Goal: Information Seeking & Learning: Learn about a topic

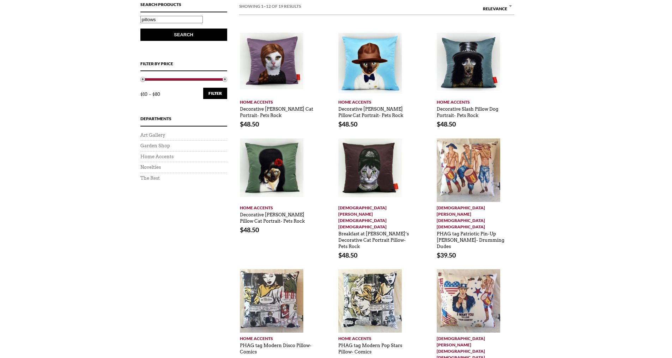
scroll to position [129, 0]
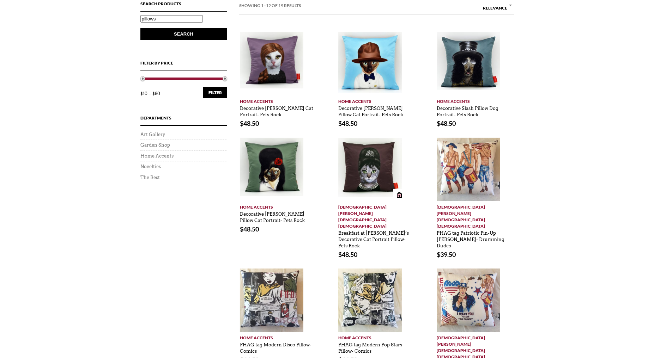
click at [374, 181] on img at bounding box center [369, 167] width 63 height 59
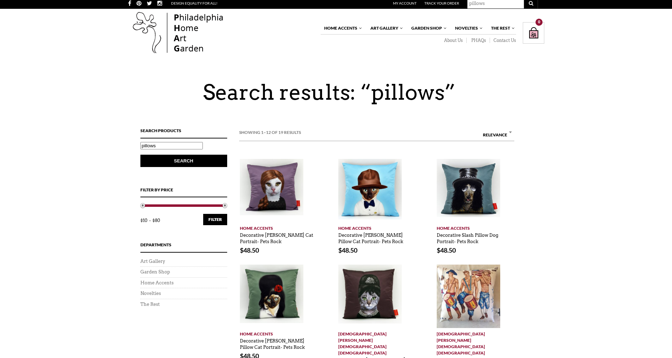
scroll to position [0, 0]
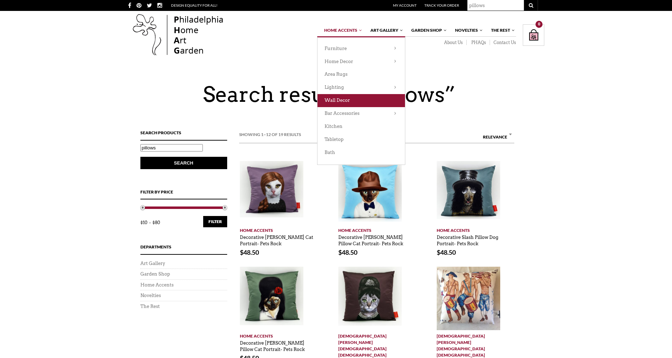
click at [335, 99] on link "Wall Decor" at bounding box center [360, 100] width 87 height 13
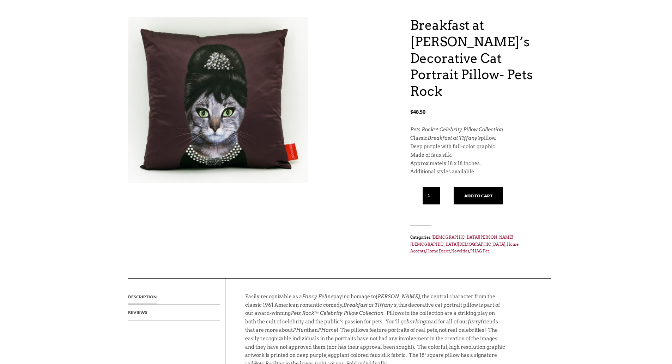
scroll to position [12, 0]
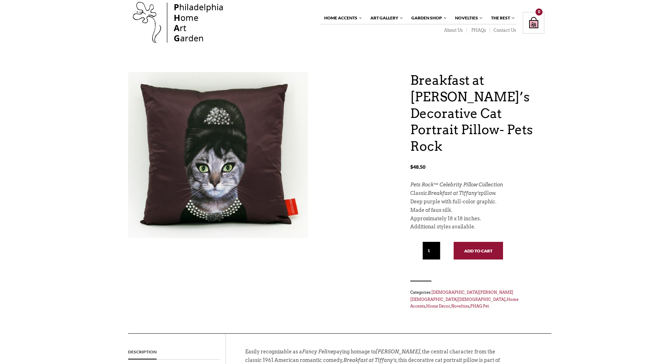
click at [469, 242] on button "Add to cart" at bounding box center [478, 251] width 49 height 18
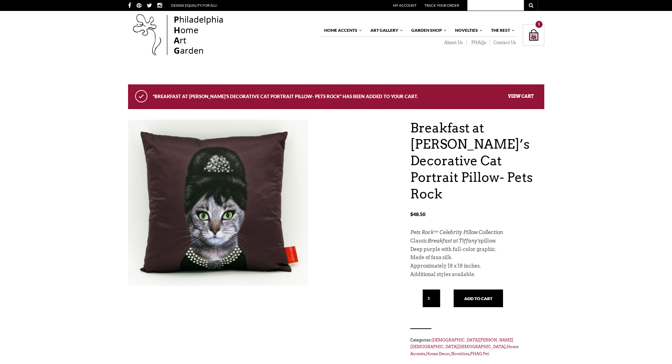
click at [516, 95] on link "View cart" at bounding box center [521, 95] width 26 height 5
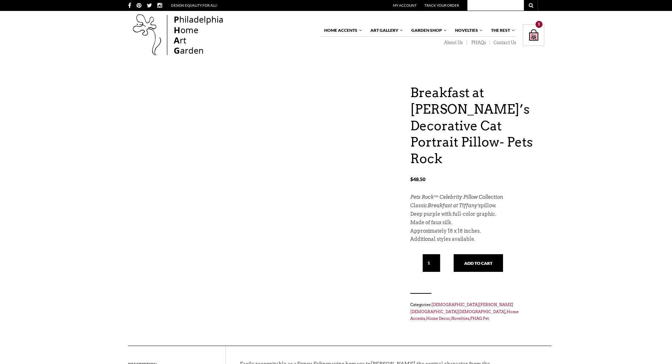
scroll to position [12, 0]
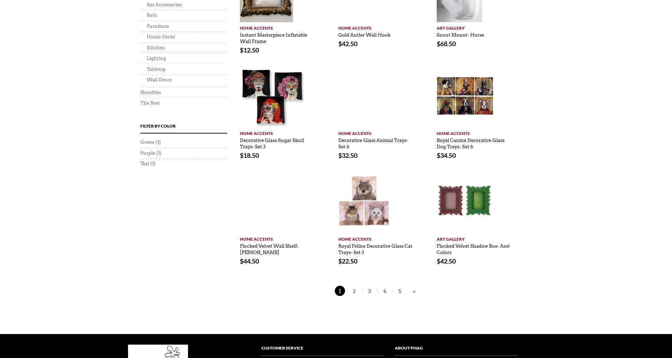
scroll to position [420, 0]
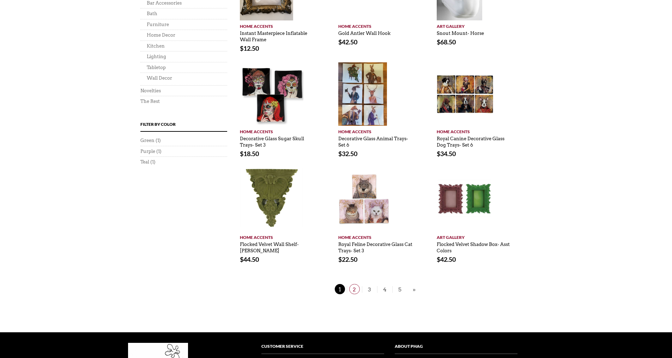
click at [354, 288] on span "2" at bounding box center [354, 289] width 11 height 10
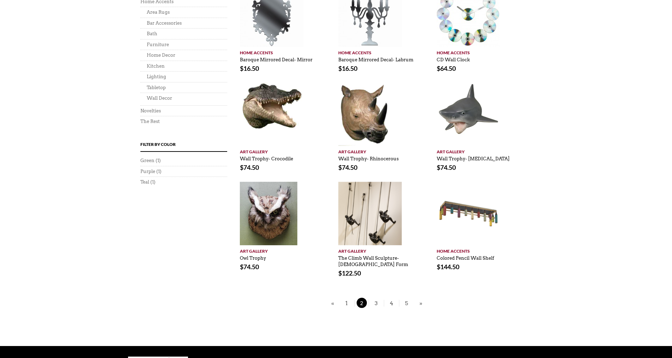
scroll to position [366, 0]
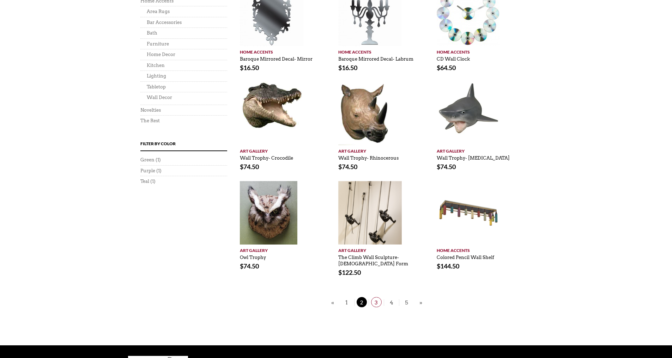
click at [377, 302] on span "3" at bounding box center [376, 302] width 11 height 10
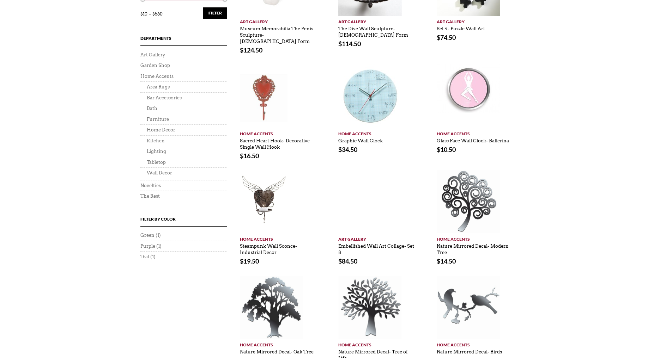
scroll to position [294, 0]
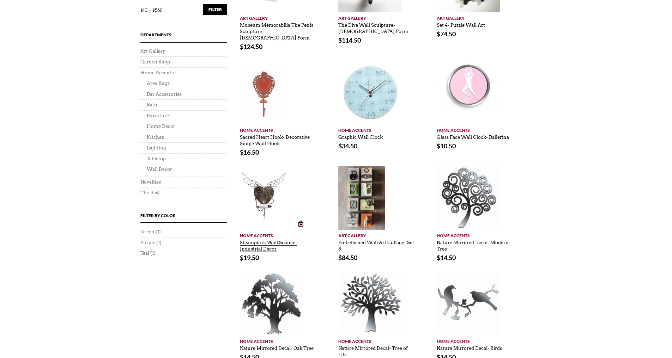
click at [260, 242] on link "Steampunk Wall Sconce- Industrial Decor" at bounding box center [268, 245] width 57 height 16
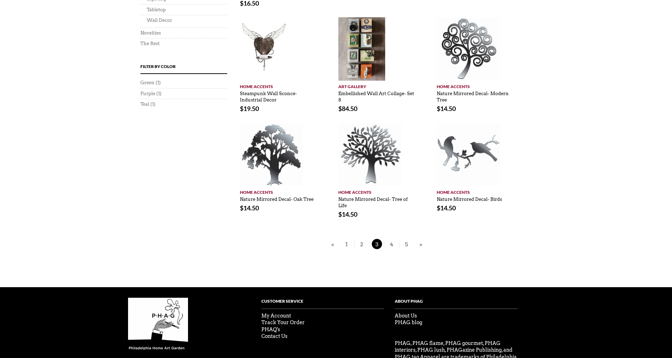
scroll to position [448, 0]
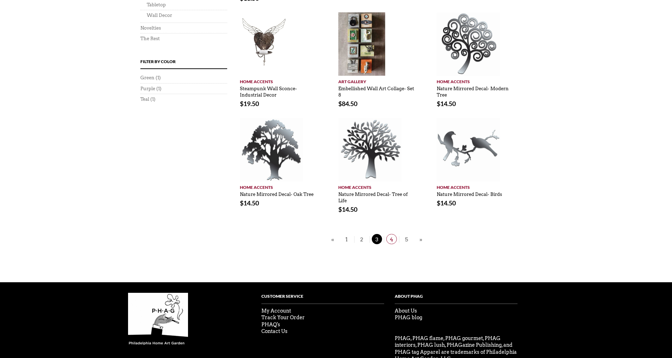
click at [391, 236] on span "4" at bounding box center [391, 239] width 11 height 10
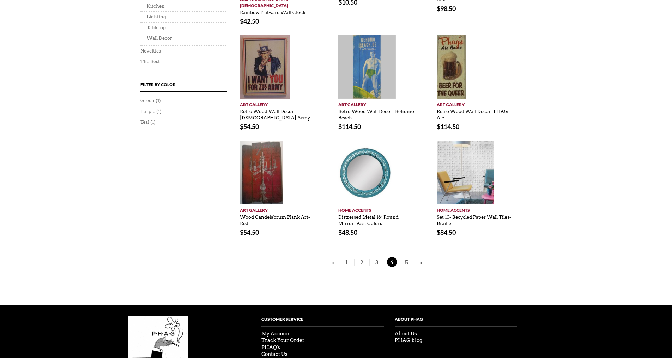
scroll to position [426, 0]
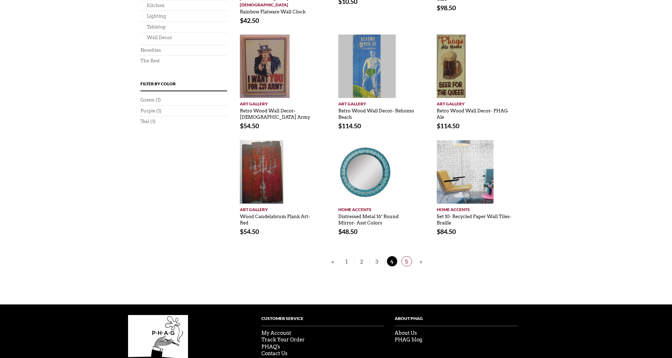
click at [403, 256] on span "5" at bounding box center [406, 261] width 11 height 10
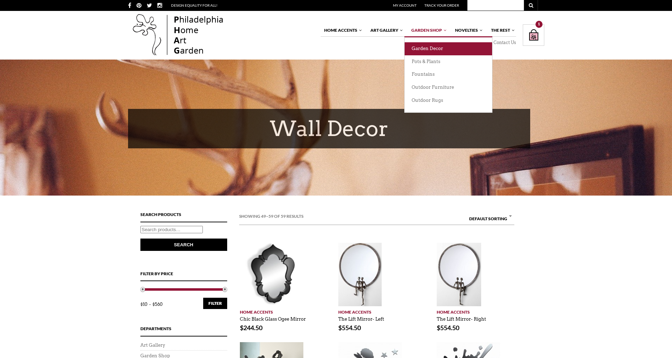
click at [422, 52] on link "Garden Decor" at bounding box center [447, 48] width 87 height 13
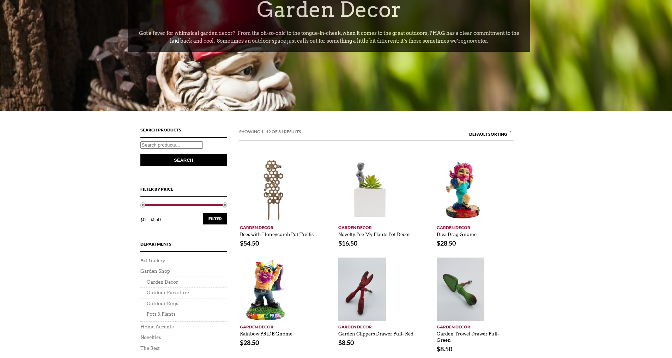
scroll to position [127, 0]
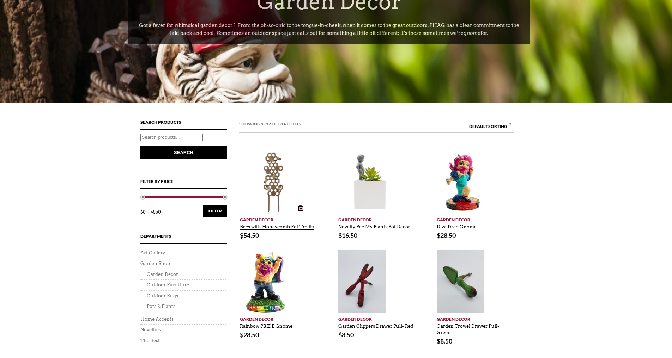
click at [271, 226] on link "Bees with Honeycomb Pot Trellis" at bounding box center [277, 225] width 74 height 9
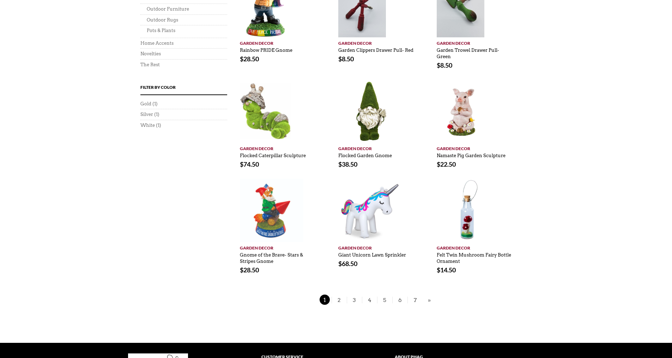
scroll to position [404, 0]
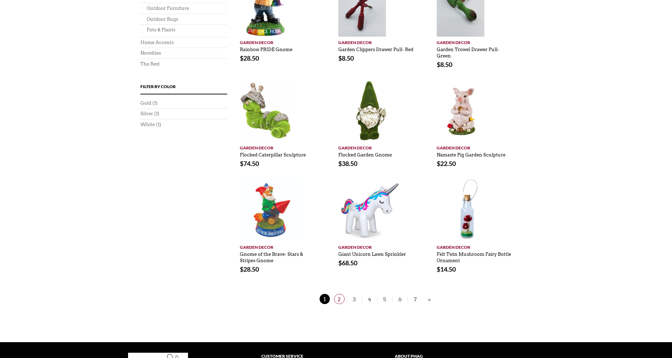
click at [339, 300] on span "2" at bounding box center [339, 299] width 11 height 10
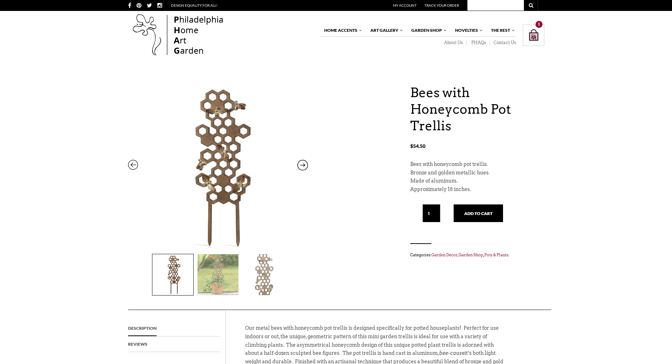
click at [302, 164] on icon at bounding box center [302, 166] width 11 height 9
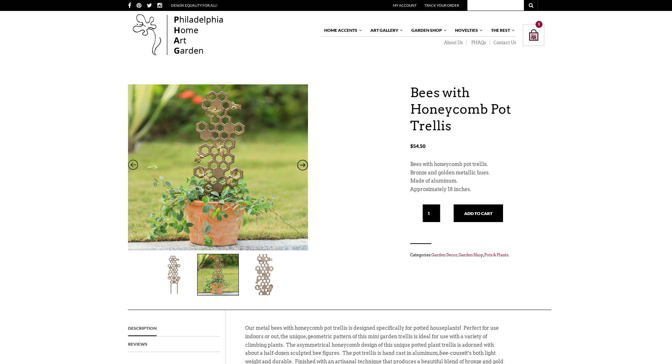
click at [302, 164] on icon at bounding box center [302, 166] width 11 height 9
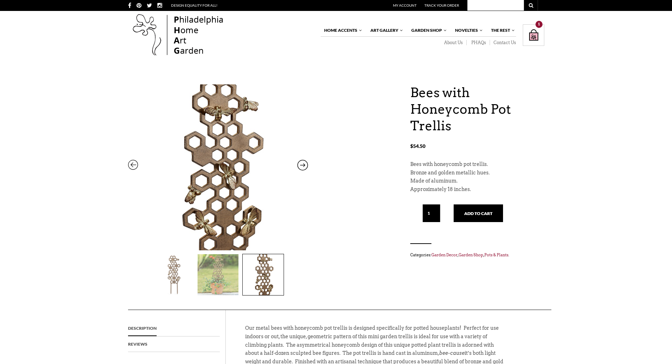
click at [134, 163] on icon at bounding box center [133, 166] width 11 height 9
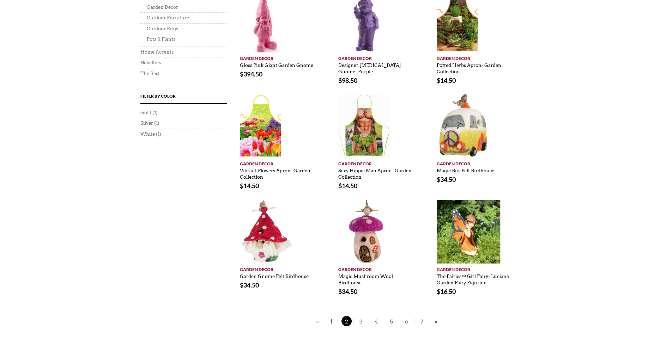
scroll to position [361, 0]
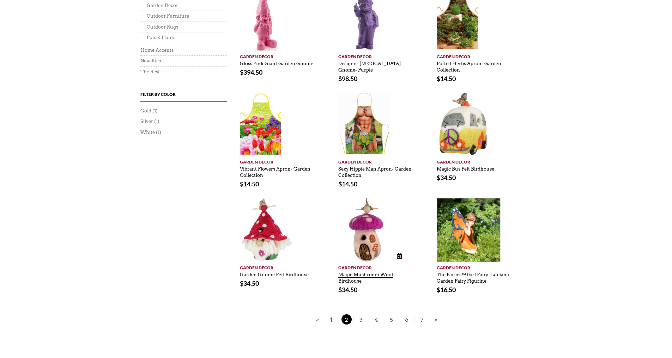
click at [345, 274] on link "Magic Mushroom Wool Birdhouse" at bounding box center [365, 277] width 55 height 16
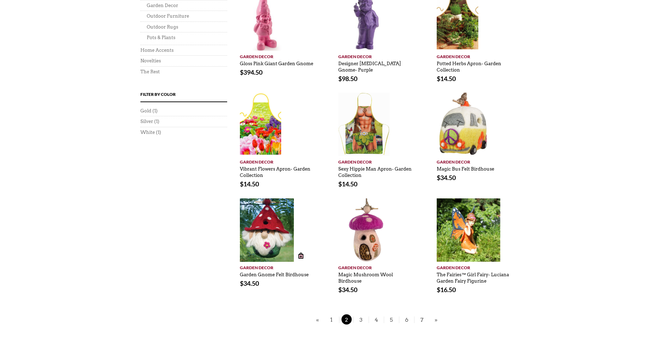
click at [267, 234] on img at bounding box center [267, 230] width 54 height 63
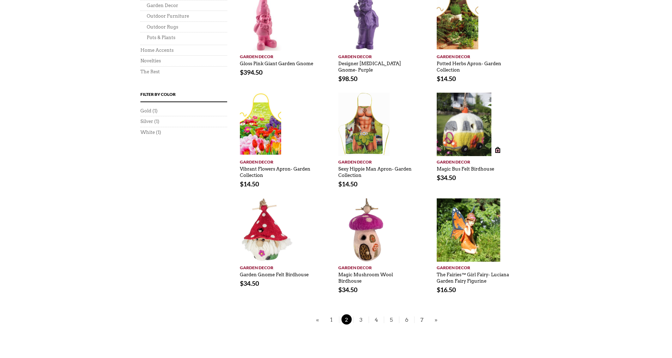
click at [455, 130] on img at bounding box center [464, 124] width 55 height 63
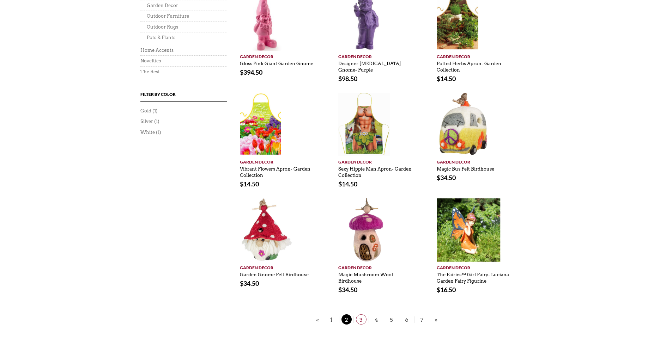
click at [360, 319] on span "3" at bounding box center [361, 320] width 11 height 10
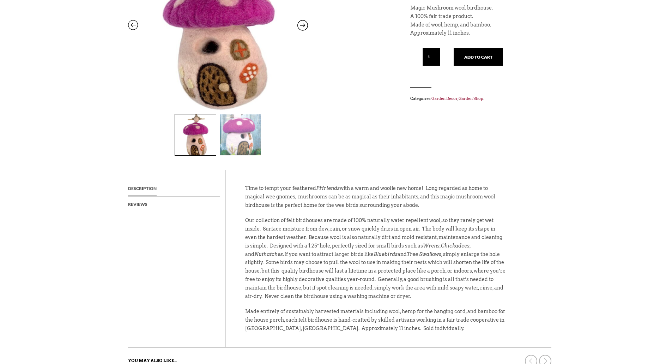
scroll to position [138, 0]
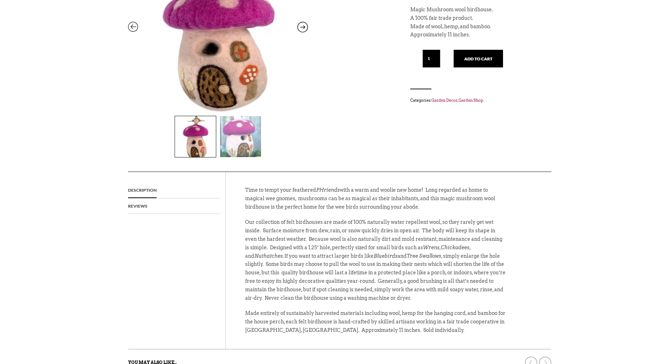
click at [241, 132] on img at bounding box center [240, 136] width 41 height 41
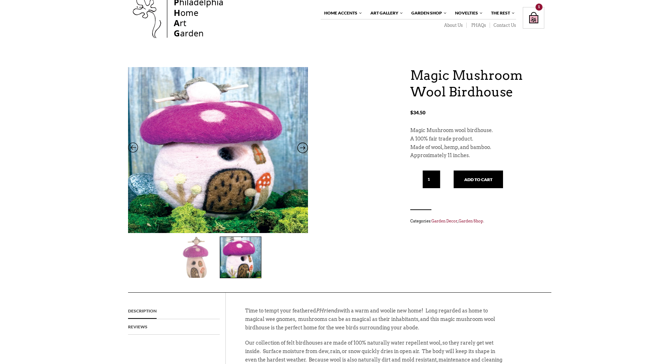
scroll to position [5, 0]
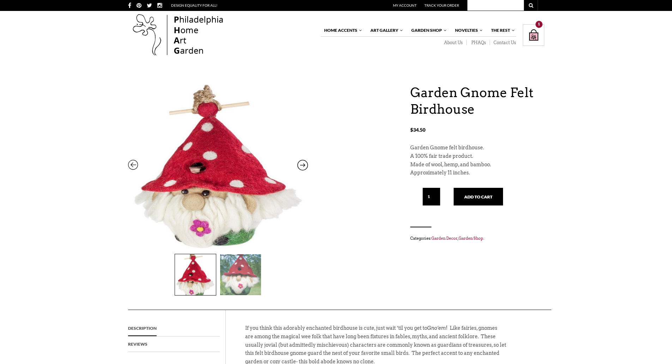
click at [303, 167] on icon at bounding box center [302, 166] width 11 height 9
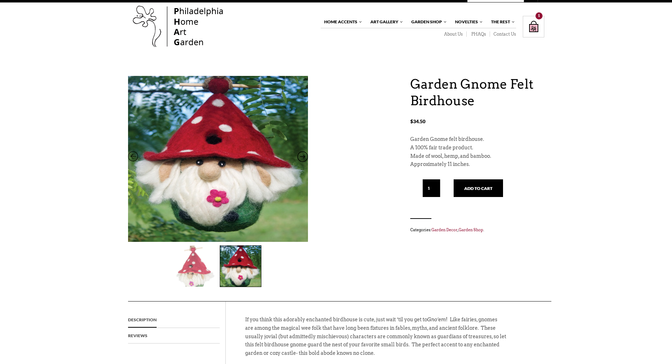
scroll to position [89, 0]
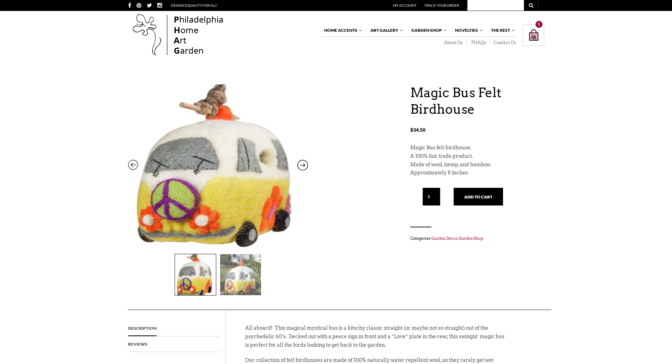
click at [235, 280] on img at bounding box center [240, 274] width 41 height 41
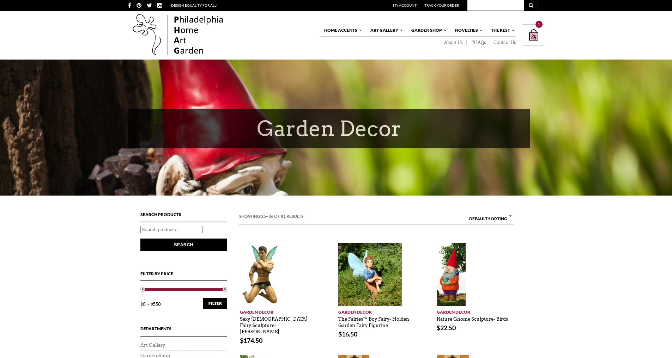
click at [360, 319] on link "The Fairies™ Boy Fairy- Holden Garden Fairy Figurine" at bounding box center [373, 321] width 71 height 16
click at [449, 269] on img at bounding box center [448, 274] width 23 height 63
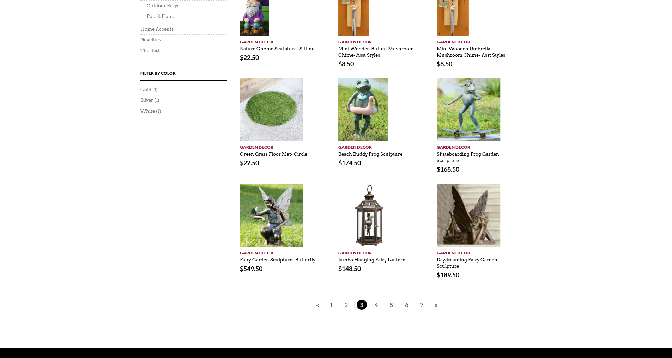
scroll to position [385, 0]
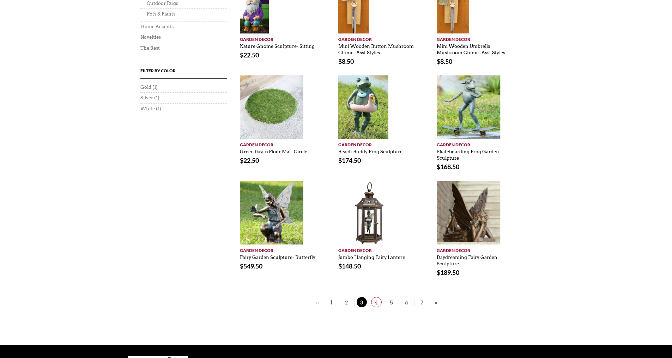
click at [379, 297] on span "4" at bounding box center [376, 302] width 11 height 10
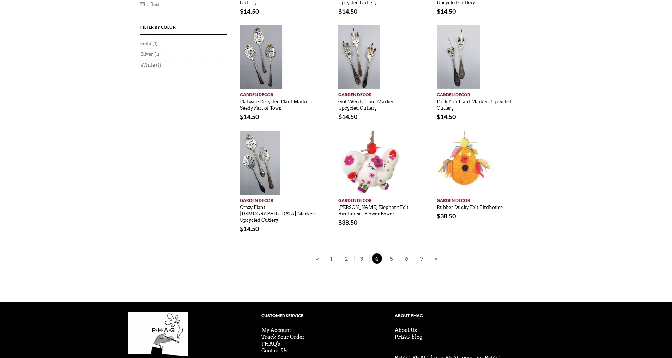
scroll to position [431, 0]
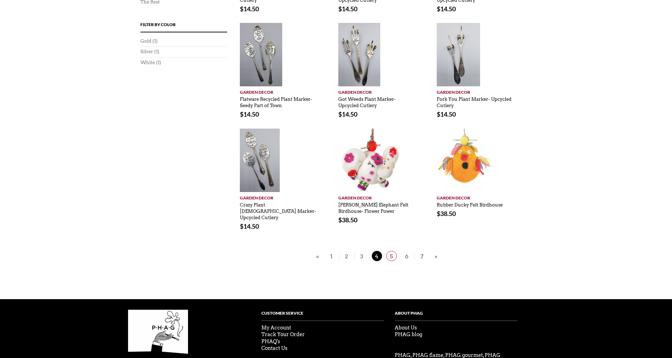
click at [388, 251] on span "5" at bounding box center [391, 256] width 11 height 10
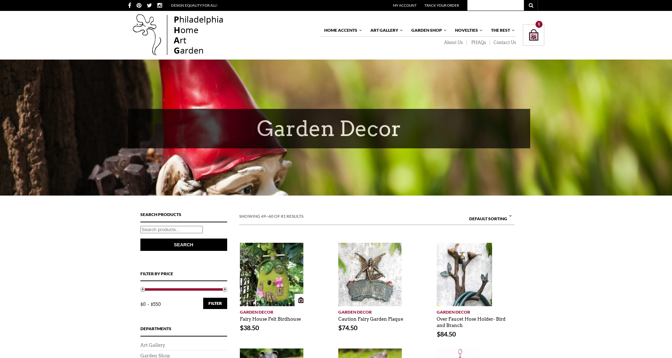
click at [272, 284] on img at bounding box center [271, 274] width 63 height 63
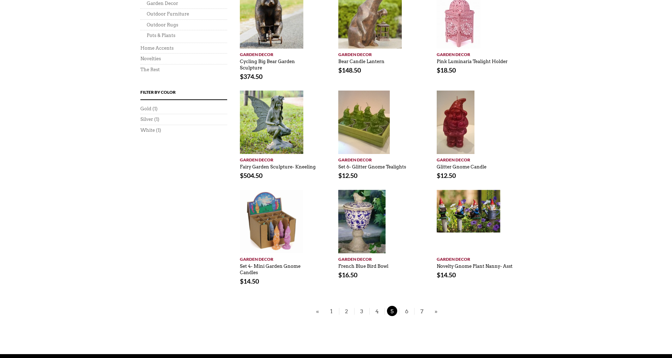
scroll to position [364, 0]
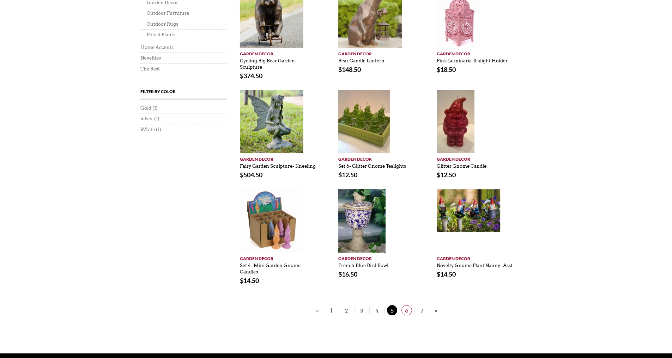
click at [406, 310] on span "6" at bounding box center [406, 310] width 11 height 10
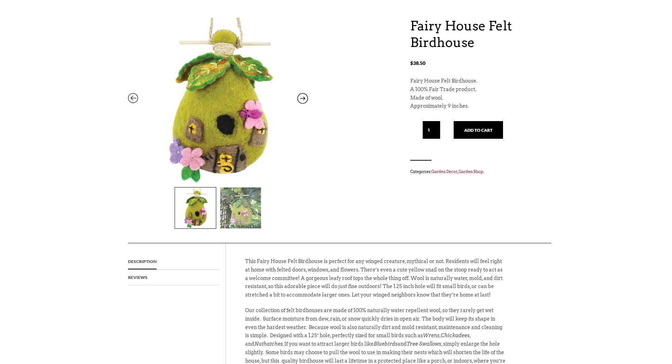
scroll to position [65, 0]
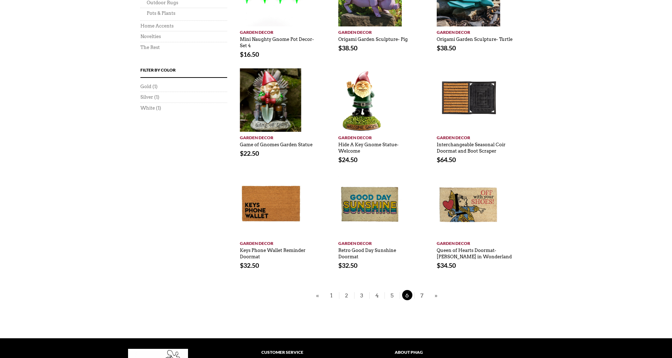
scroll to position [387, 0]
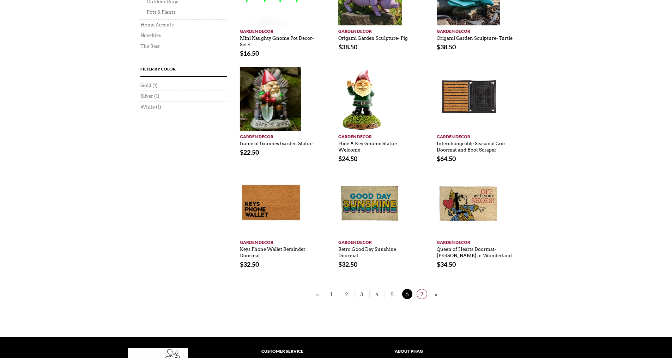
click at [422, 294] on span "7" at bounding box center [421, 294] width 11 height 10
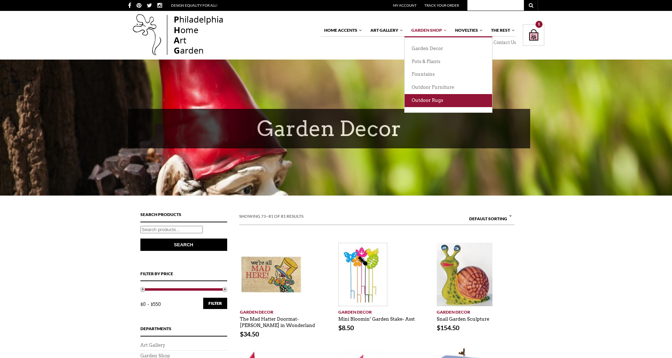
click at [423, 100] on link "Outdoor Rugs" at bounding box center [447, 100] width 87 height 13
